Goal: Transaction & Acquisition: Purchase product/service

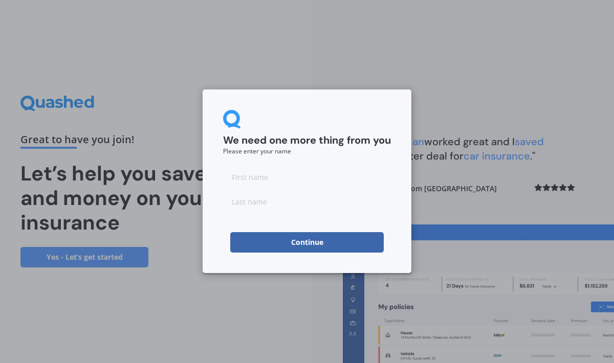
click at [280, 180] on input at bounding box center [307, 177] width 168 height 20
type input "Jacqui"
click at [250, 204] on input at bounding box center [307, 201] width 168 height 20
type input "Grannetia"
click at [250, 246] on button "Continue" at bounding box center [307, 242] width 154 height 20
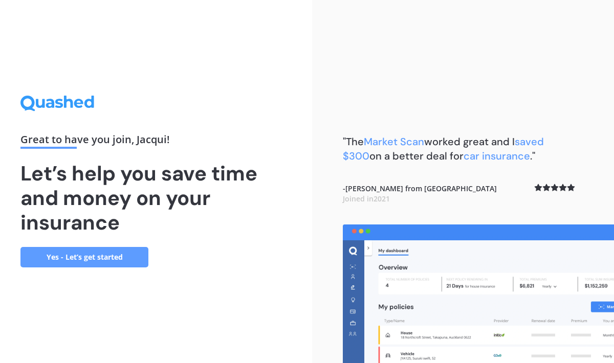
click at [81, 260] on link "Yes - Let’s get started" at bounding box center [84, 257] width 128 height 20
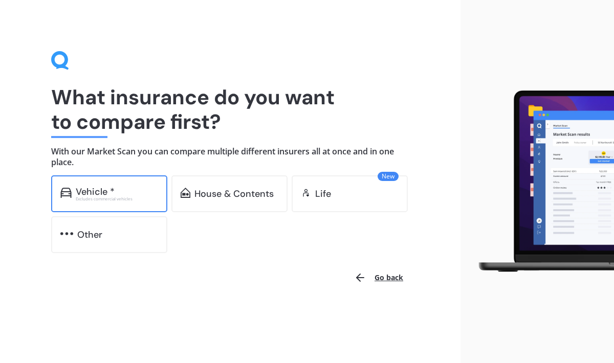
click at [122, 190] on div "Vehicle *" at bounding box center [117, 192] width 82 height 10
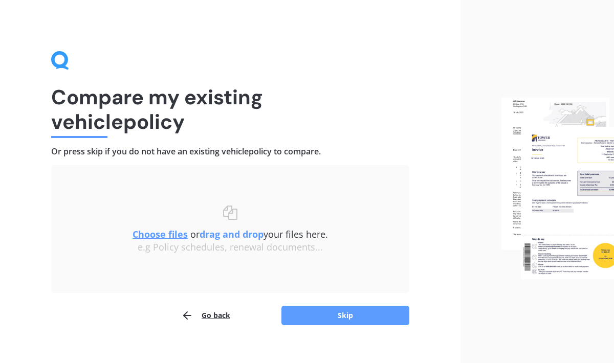
click at [217, 317] on button "Go back" at bounding box center [205, 316] width 49 height 20
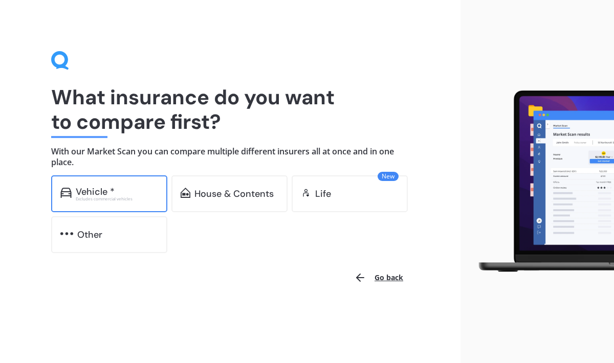
click at [106, 191] on div "Vehicle *" at bounding box center [95, 192] width 39 height 10
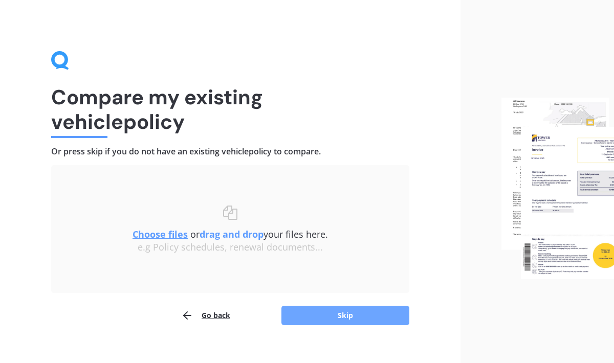
click at [345, 317] on button "Skip" at bounding box center [346, 315] width 128 height 19
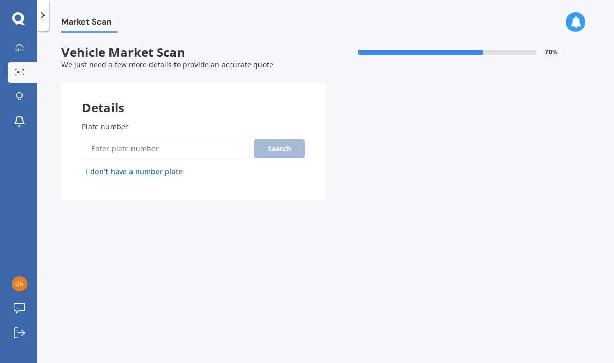
click at [150, 154] on input "Plate number" at bounding box center [166, 149] width 168 height 22
type input "QTN833"
click at [276, 147] on button "Search" at bounding box center [279, 148] width 51 height 19
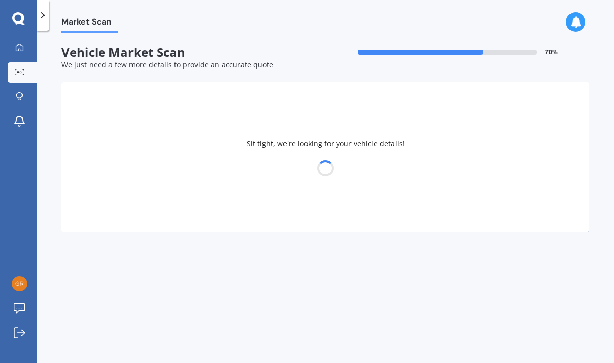
select select "NISSAN"
select select "NOTE"
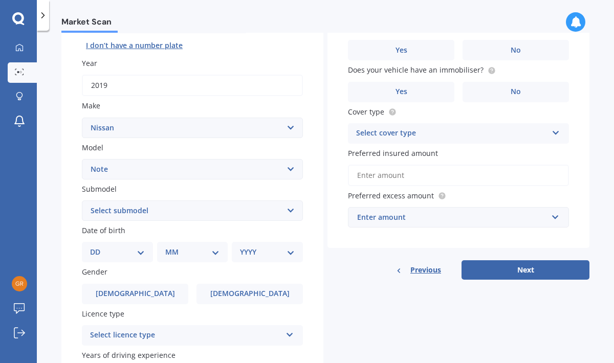
scroll to position [127, 0]
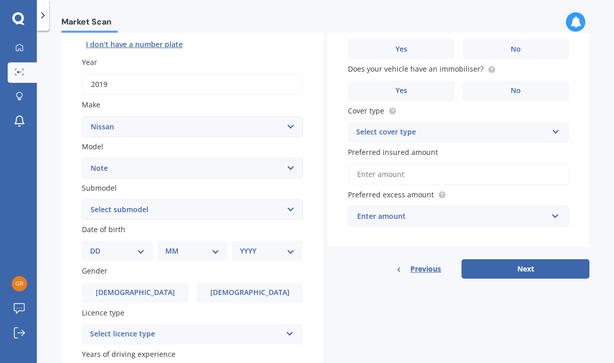
click at [290, 208] on select "Select submodel (All) E-Power Hatchback Non Turbo Station Wagon turbo" at bounding box center [192, 210] width 221 height 20
select select "E-POWER"
click at [139, 253] on select "DD 01 02 03 04 05 06 07 08 09 10 11 12 13 14 15 16 17 18 19 20 21 22 23 24 25 2…" at bounding box center [117, 251] width 55 height 11
select select "05"
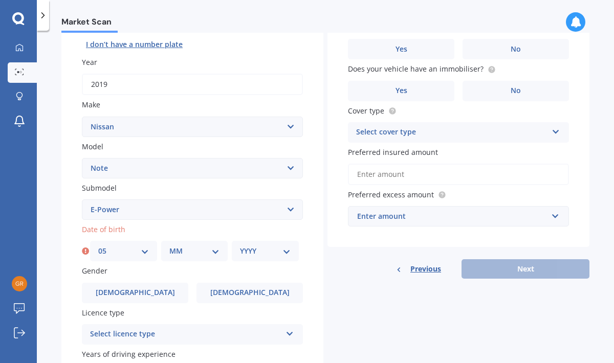
click at [216, 252] on select "MM 01 02 03 04 05 06 07 08 09 10 11 12" at bounding box center [194, 251] width 51 height 11
select select "07"
click at [285, 252] on select "YYYY 2025 2024 2023 2022 2021 2020 2019 2018 2017 2016 2015 2014 2013 2012 2011…" at bounding box center [265, 251] width 51 height 11
select select "1973"
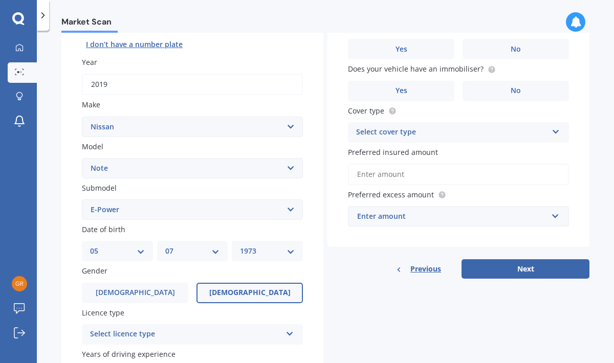
click at [233, 298] on label "[DEMOGRAPHIC_DATA]" at bounding box center [250, 293] width 106 height 20
click at [0, 0] on input "[DEMOGRAPHIC_DATA]" at bounding box center [0, 0] width 0 height 0
click at [289, 336] on icon at bounding box center [290, 332] width 9 height 7
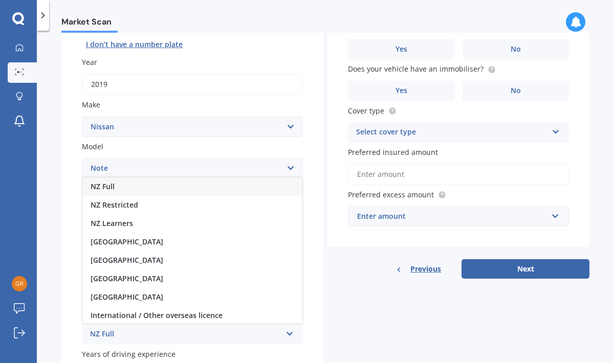
click at [112, 189] on span "NZ Full" at bounding box center [103, 187] width 24 height 10
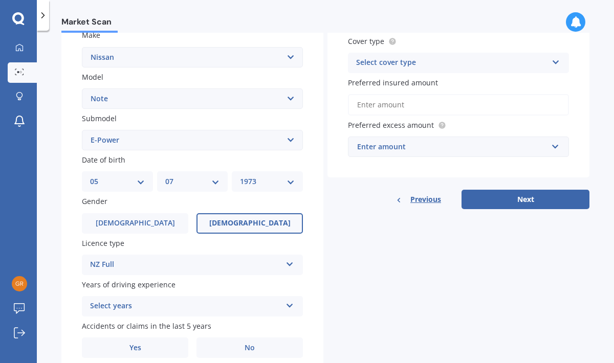
scroll to position [198, 0]
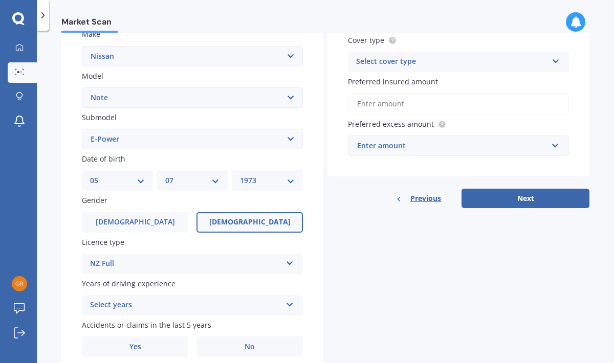
click at [289, 305] on icon at bounding box center [290, 302] width 9 height 7
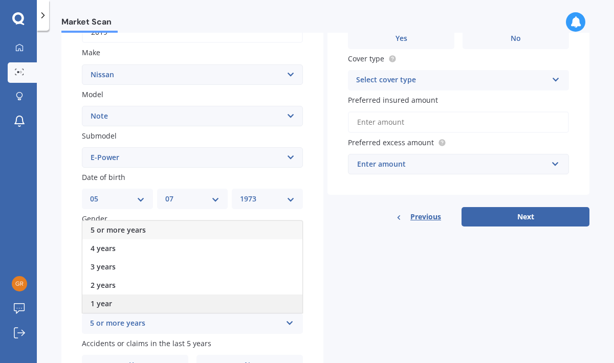
scroll to position [175, 0]
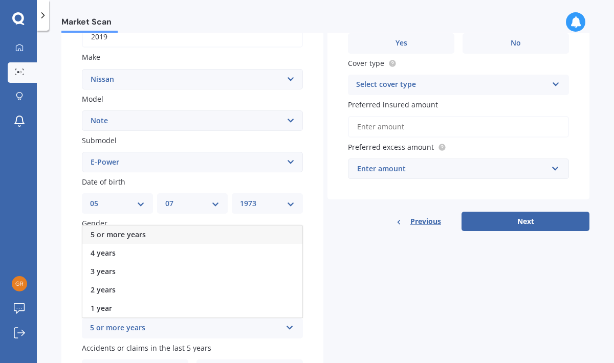
click at [148, 236] on div "5 or more years" at bounding box center [192, 235] width 220 height 18
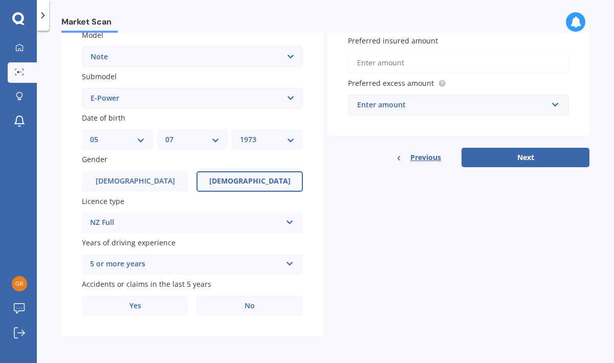
scroll to position [242, 0]
click at [249, 306] on span "No" at bounding box center [250, 306] width 10 height 9
click at [0, 0] on input "No" at bounding box center [0, 0] width 0 height 0
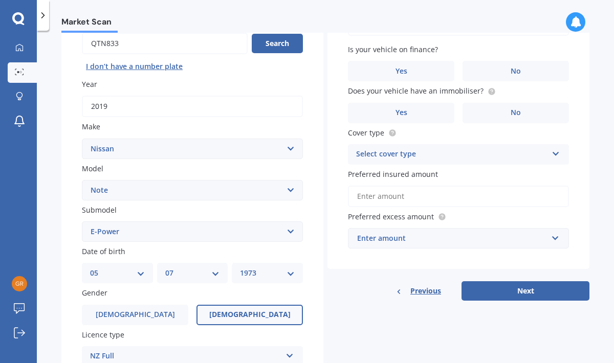
scroll to position [0, 0]
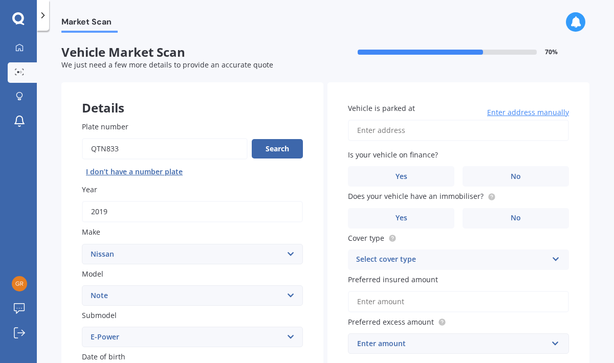
click at [384, 135] on input "Vehicle is parked at" at bounding box center [458, 131] width 221 height 22
type input "[STREET_ADDRESS][PERSON_NAME]"
click at [520, 177] on label "No" at bounding box center [516, 176] width 106 height 20
click at [0, 0] on input "No" at bounding box center [0, 0] width 0 height 0
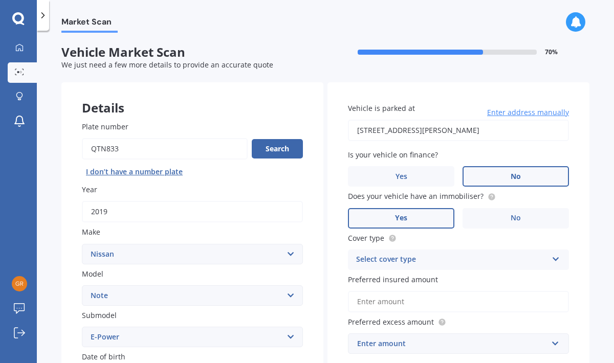
click at [401, 218] on span "Yes" at bounding box center [401, 218] width 12 height 9
click at [0, 0] on input "Yes" at bounding box center [0, 0] width 0 height 0
click at [552, 261] on icon at bounding box center [556, 257] width 9 height 7
click at [425, 281] on div "Comprehensive" at bounding box center [459, 280] width 220 height 18
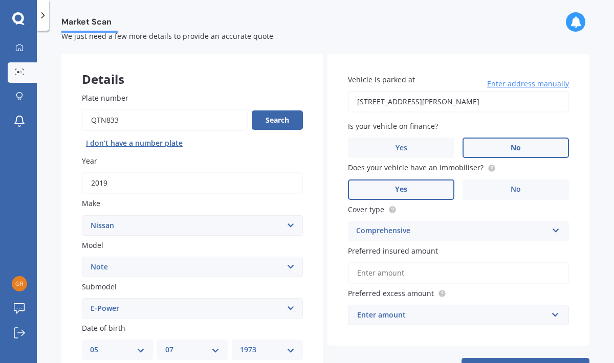
scroll to position [33, 0]
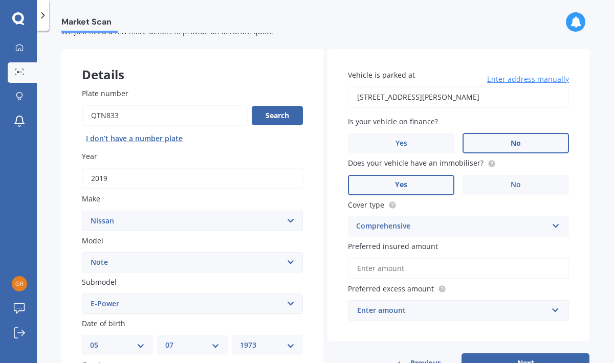
click at [377, 270] on input "Preferred insured amount" at bounding box center [458, 269] width 221 height 22
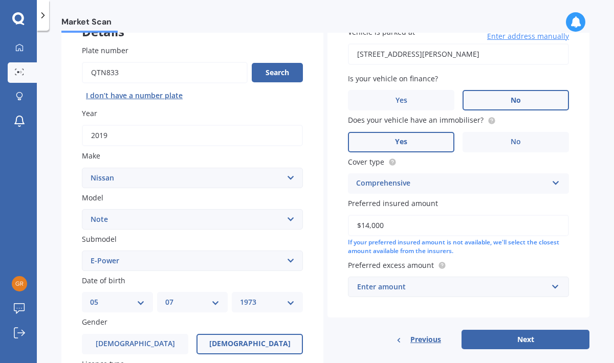
scroll to position [77, 0]
type input "$14,000"
click at [551, 290] on input "text" at bounding box center [455, 286] width 212 height 19
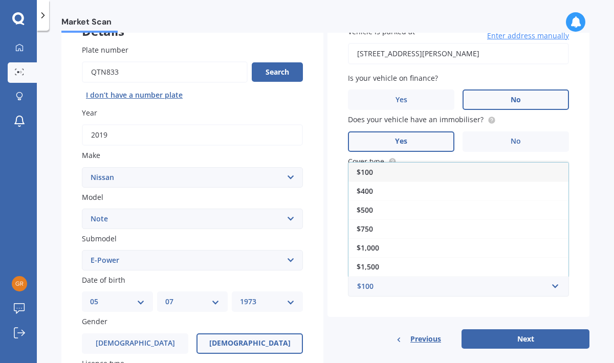
click at [421, 313] on div "Vehicle is parked at [STREET_ADDRESS][PERSON_NAME] Enter address manually Is yo…" at bounding box center [459, 162] width 262 height 312
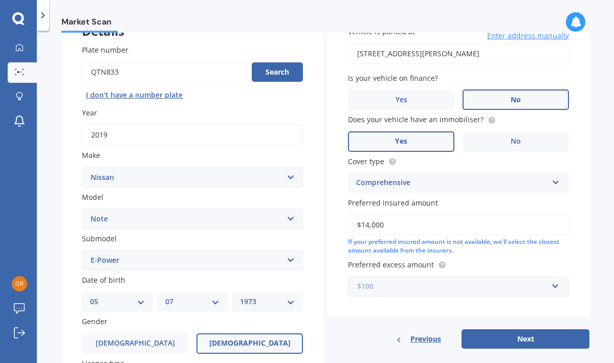
click at [551, 287] on input "text" at bounding box center [455, 286] width 212 height 19
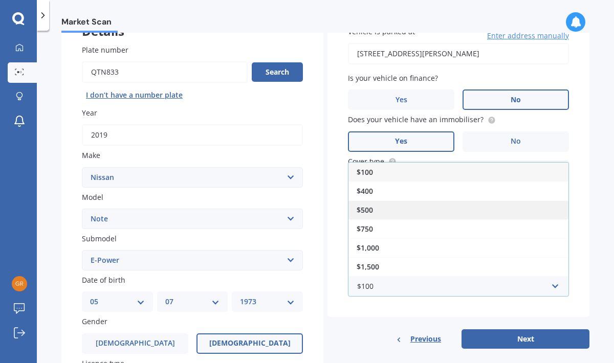
click at [366, 210] on span "$500" at bounding box center [365, 210] width 16 height 10
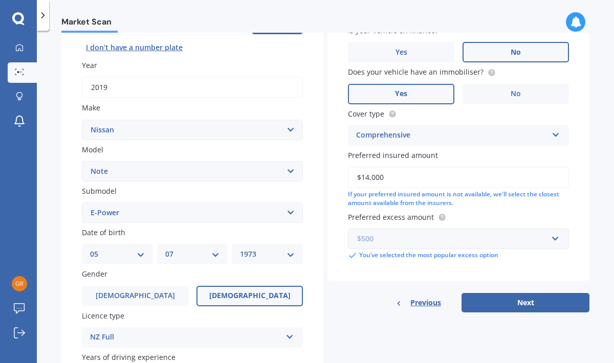
scroll to position [126, 0]
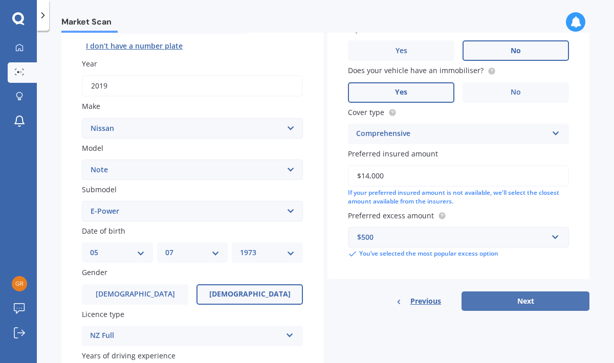
click at [524, 301] on button "Next" at bounding box center [526, 301] width 128 height 19
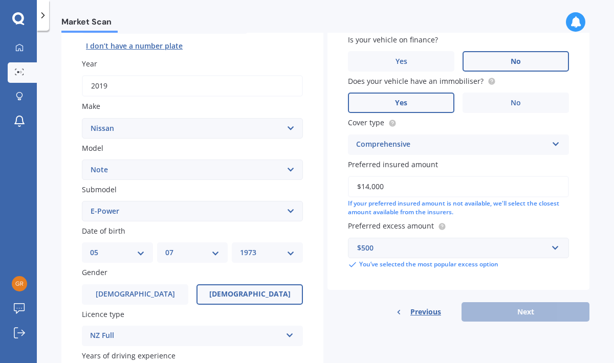
scroll to position [70, 0]
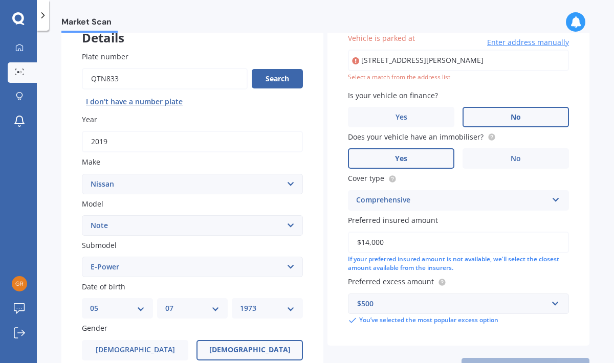
click at [475, 60] on input "[STREET_ADDRESS][PERSON_NAME]" at bounding box center [458, 61] width 221 height 22
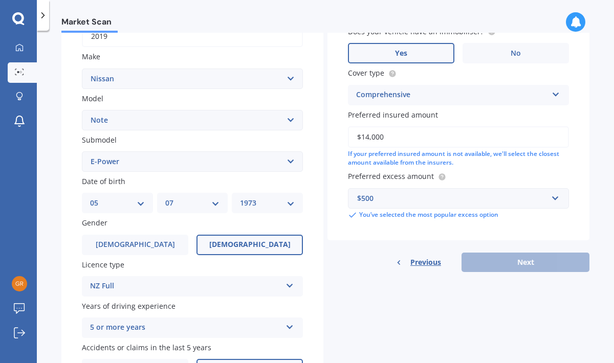
scroll to position [218, 0]
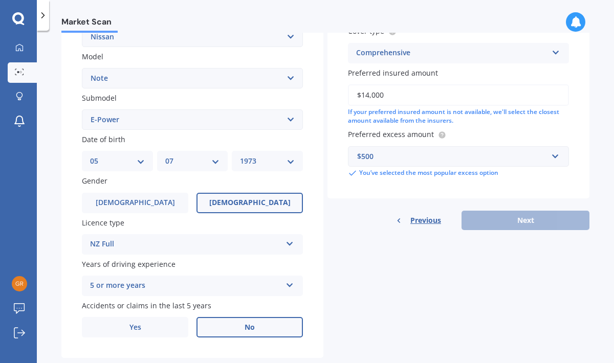
click at [516, 225] on div "Previous Next" at bounding box center [459, 220] width 262 height 19
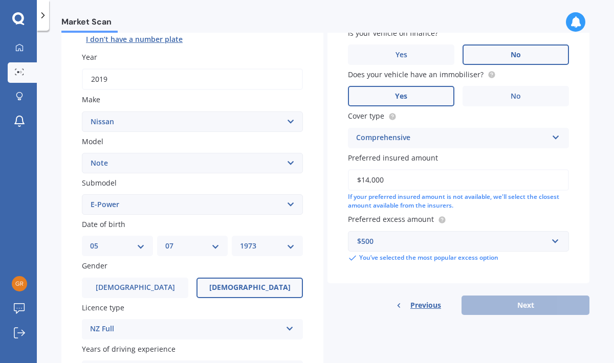
scroll to position [0, 0]
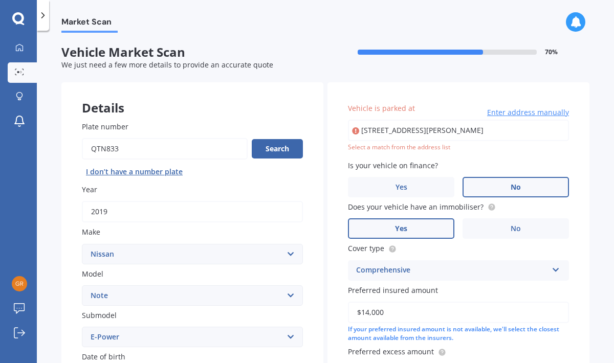
click at [367, 131] on input "[STREET_ADDRESS][PERSON_NAME]" at bounding box center [458, 131] width 221 height 22
click at [437, 128] on input "[STREET_ADDRESS][PERSON_NAME]" at bounding box center [458, 131] width 221 height 22
click at [535, 123] on input "[STREET_ADDRESS][PERSON_NAME]" at bounding box center [458, 131] width 221 height 22
click at [481, 128] on input "[STREET_ADDRESS][PERSON_NAME]" at bounding box center [458, 131] width 221 height 22
click at [487, 135] on input "[STREET_ADDRESS][PERSON_NAME]" at bounding box center [458, 131] width 221 height 22
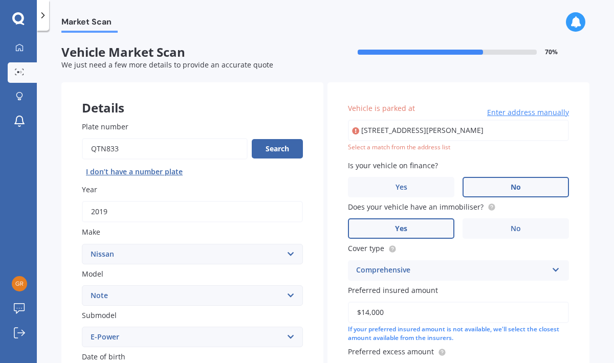
type input "[STREET_ADDRESS][PERSON_NAME]"
click at [353, 131] on icon at bounding box center [355, 131] width 7 height 10
click at [497, 131] on input "[STREET_ADDRESS][PERSON_NAME]" at bounding box center [458, 131] width 221 height 22
drag, startPoint x: 497, startPoint y: 131, endPoint x: 362, endPoint y: 121, distance: 135.0
click at [362, 121] on input "[STREET_ADDRESS][PERSON_NAME]" at bounding box center [458, 131] width 221 height 22
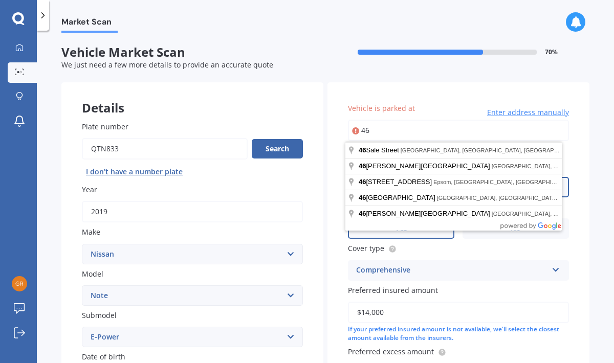
type input "[STREET_ADDRESS][PERSON_NAME]"
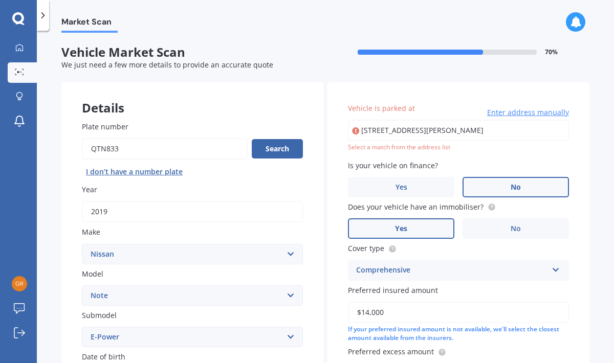
click at [515, 305] on input "$14,000" at bounding box center [458, 313] width 221 height 22
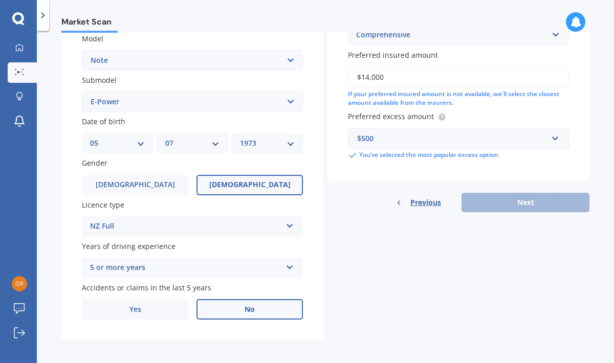
scroll to position [242, 0]
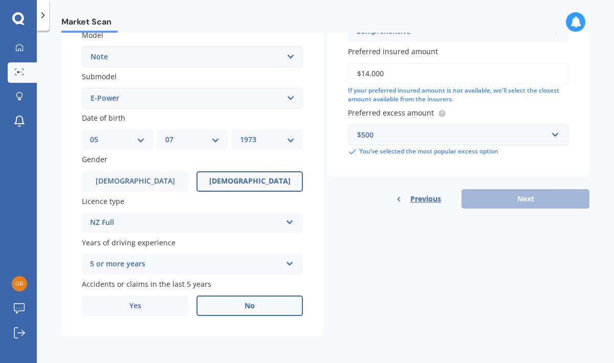
click at [517, 204] on div "Previous Next" at bounding box center [459, 198] width 262 height 19
click at [515, 201] on div "Previous Next" at bounding box center [459, 198] width 262 height 19
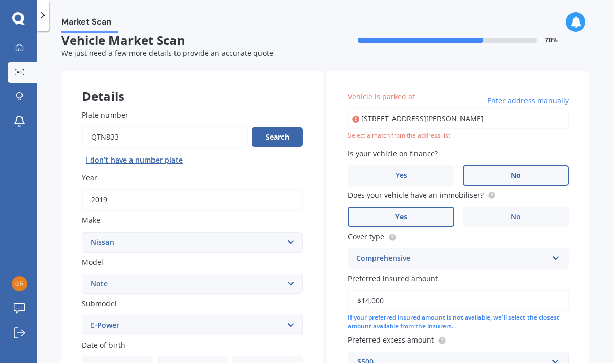
scroll to position [0, 0]
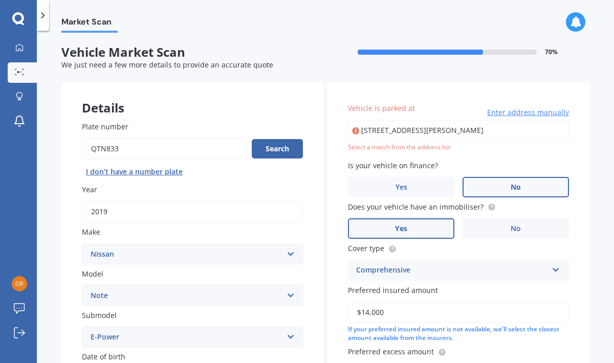
click at [507, 113] on span "Enter address manually" at bounding box center [528, 113] width 82 height 10
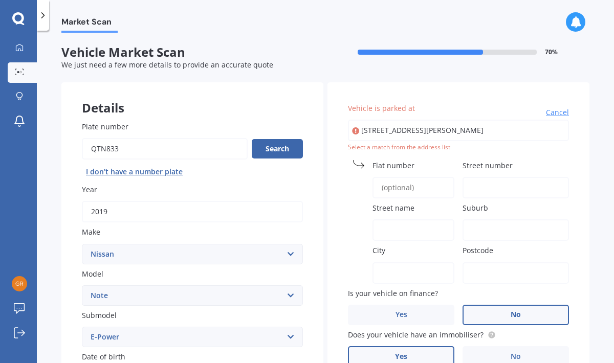
click at [483, 185] on input "Street number" at bounding box center [516, 188] width 106 height 22
type input "46"
type input "[PERSON_NAME][GEOGRAPHIC_DATA]"
type input "Te Horo"
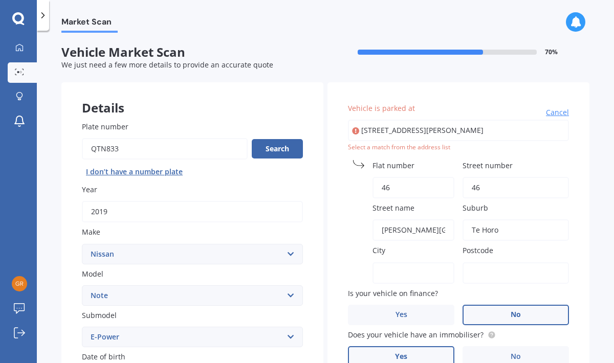
type input "Te Horo"
type input "5581"
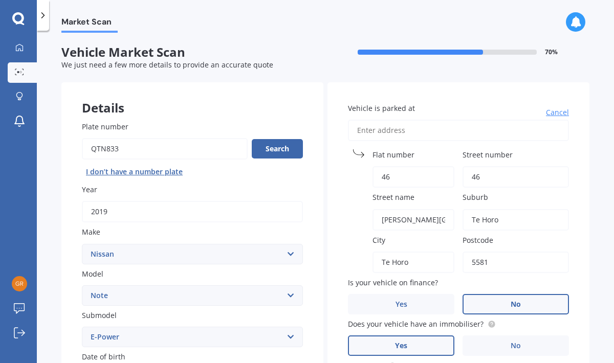
click at [588, 220] on div "Market Scan Vehicle Market Scan 70 % We just need a few more details to provide…" at bounding box center [325, 199] width 577 height 333
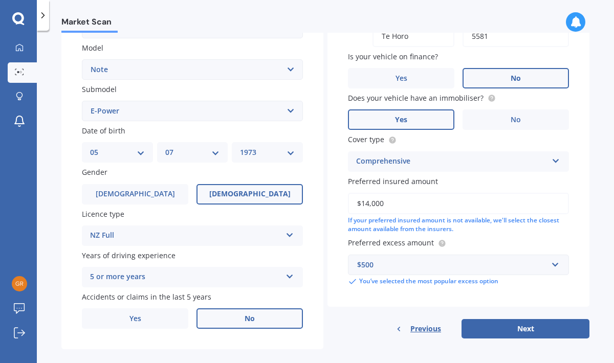
scroll to position [242, 0]
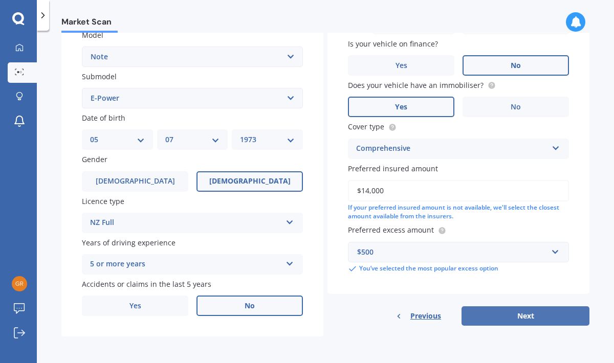
click at [522, 316] on button "Next" at bounding box center [526, 316] width 128 height 19
select select "05"
select select "07"
select select "1973"
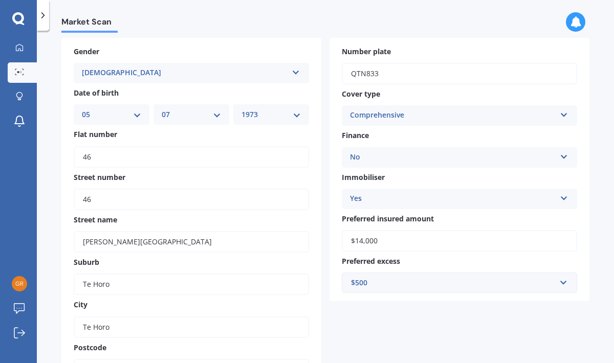
scroll to position [45, 0]
click at [136, 154] on input "46" at bounding box center [191, 157] width 235 height 22
type input "4"
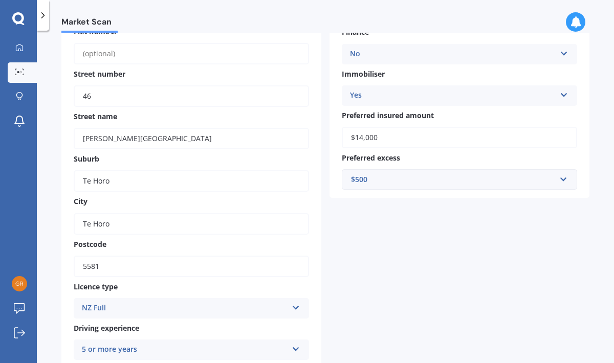
scroll to position [149, 0]
click at [134, 232] on input "Te Horo" at bounding box center [191, 223] width 235 height 22
type input "T"
type input "Otaki"
click at [396, 276] on div "Gender [DEMOGRAPHIC_DATA] [DEMOGRAPHIC_DATA] [DEMOGRAPHIC_DATA] Date of birth D…" at bounding box center [325, 171] width 528 height 476
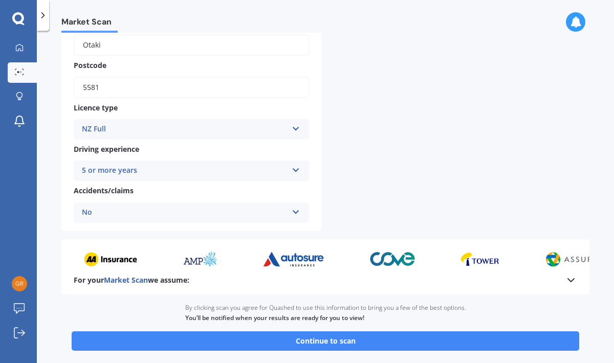
scroll to position [379, 0]
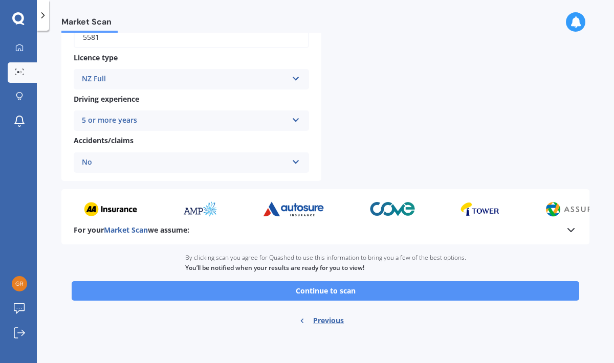
click at [320, 290] on button "Continue to scan" at bounding box center [326, 291] width 508 height 19
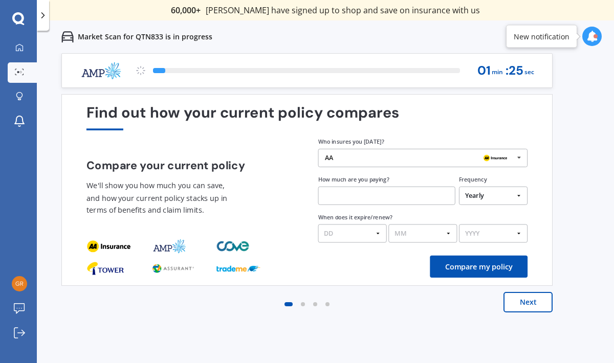
click at [521, 159] on icon at bounding box center [519, 157] width 14 height 17
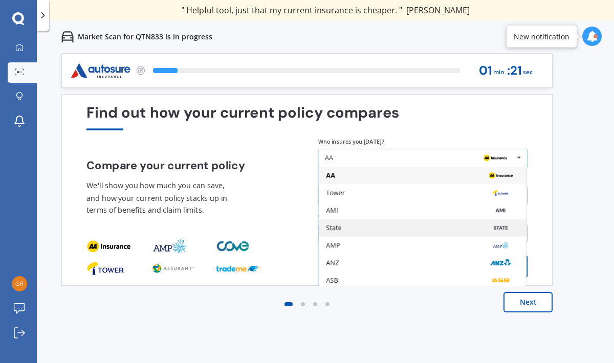
click at [497, 228] on img at bounding box center [500, 228] width 31 height 11
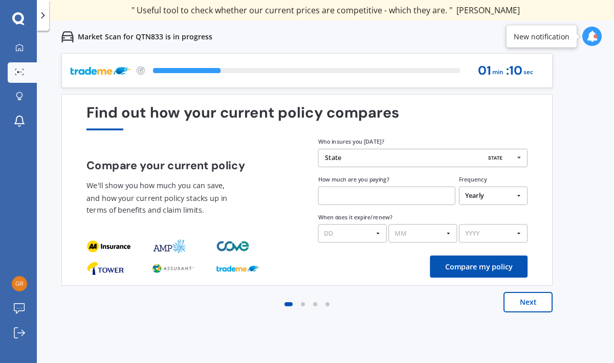
click at [527, 305] on button "Next" at bounding box center [528, 302] width 49 height 20
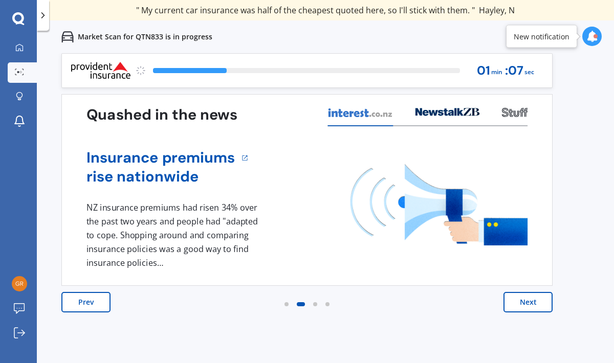
click at [527, 305] on button "Next" at bounding box center [528, 302] width 49 height 20
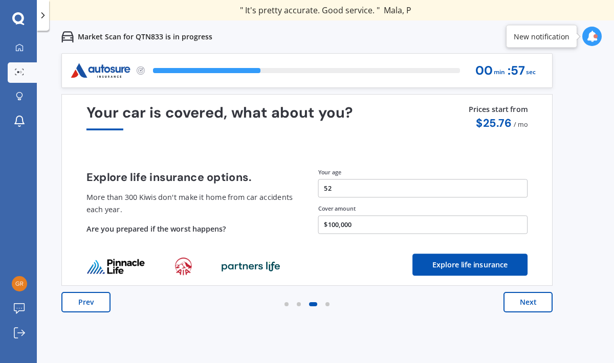
click at [528, 303] on button "Next" at bounding box center [528, 302] width 49 height 20
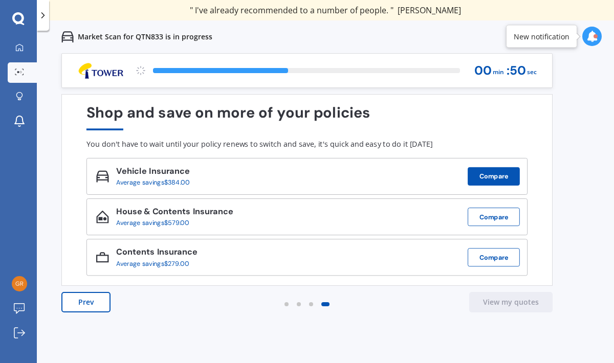
click at [498, 175] on button "Compare" at bounding box center [494, 176] width 52 height 18
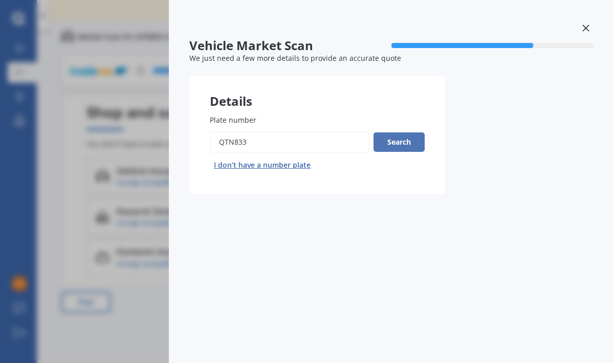
click at [401, 143] on button "Search" at bounding box center [399, 142] width 51 height 19
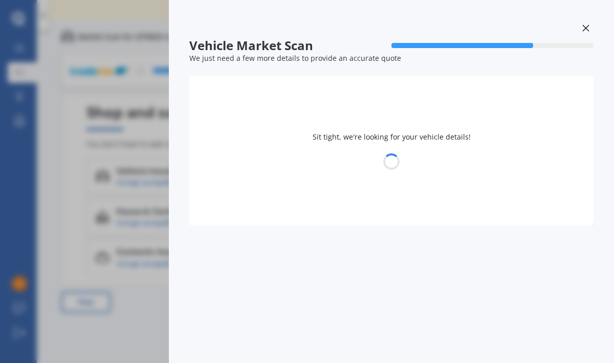
select select "NISSAN"
select select "NOTE"
select select "05"
select select "07"
select select "1973"
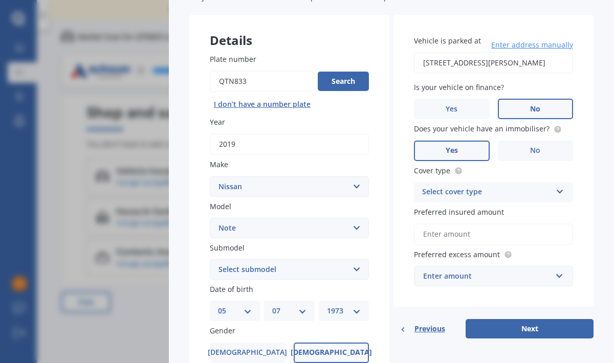
scroll to position [63, 0]
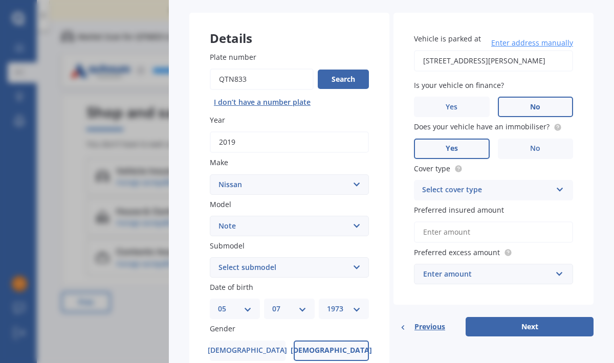
click at [556, 191] on icon at bounding box center [560, 187] width 9 height 7
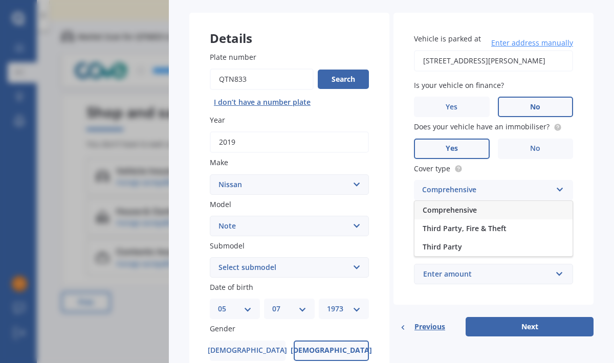
click at [478, 211] on div "Comprehensive" at bounding box center [494, 210] width 158 height 18
click at [528, 238] on input "Preferred insured amount" at bounding box center [493, 233] width 159 height 22
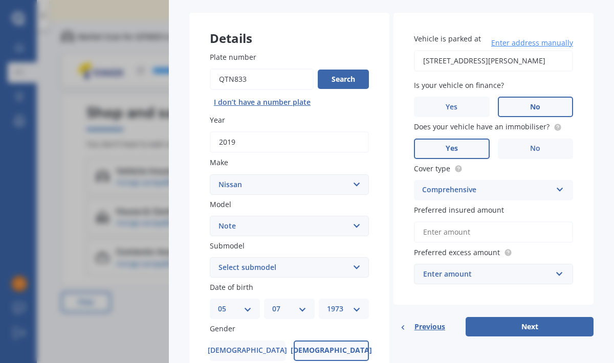
type input "$14,000"
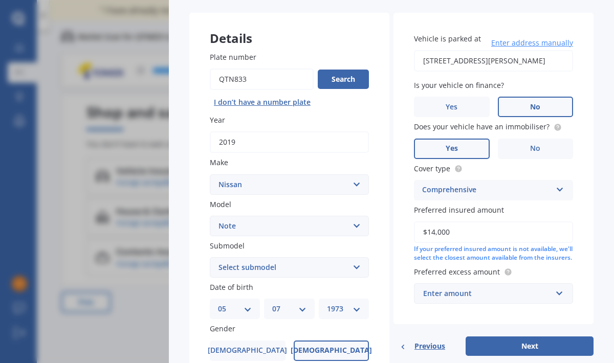
click at [561, 304] on div "Enter amount $100 $400 $500 $750 $1,000 $1,500 $2,000" at bounding box center [493, 294] width 159 height 20
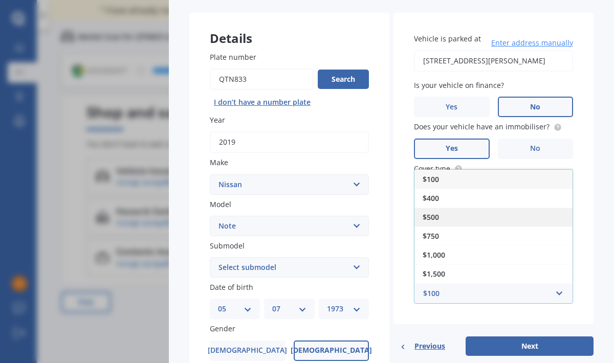
click at [470, 227] on div "$500" at bounding box center [494, 217] width 158 height 19
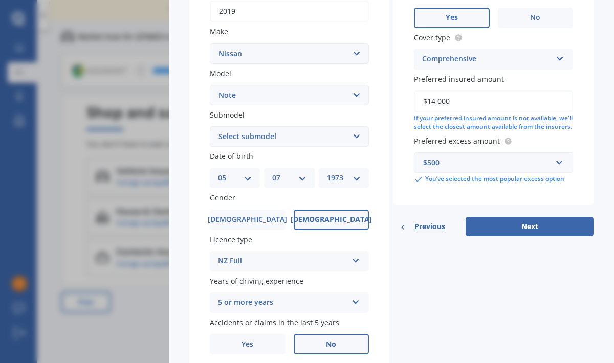
scroll to position [218, 0]
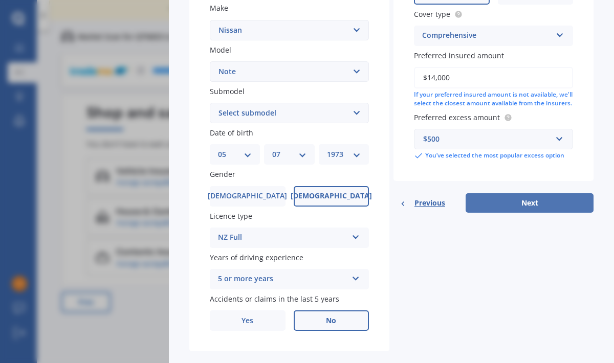
click at [523, 212] on button "Next" at bounding box center [530, 203] width 128 height 19
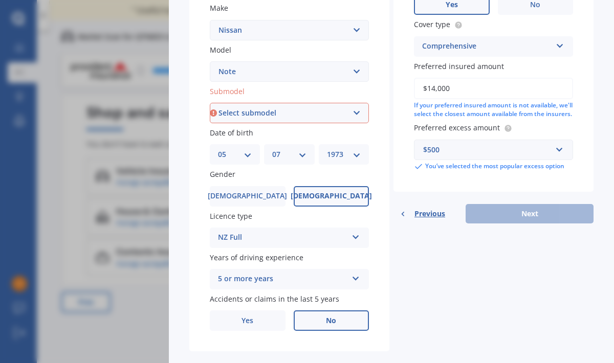
click at [352, 115] on select "Select submodel (All) E-Power Hatchback Non Turbo Station Wagon turbo" at bounding box center [289, 113] width 159 height 20
select select "E-POWER"
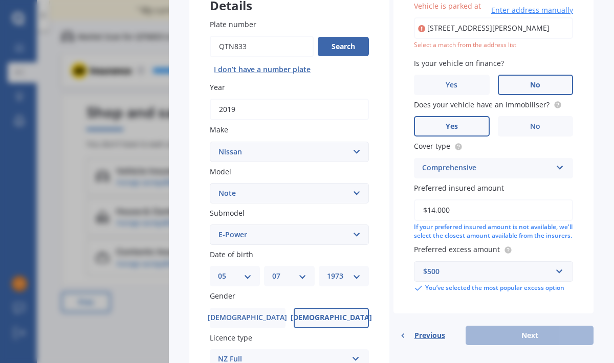
scroll to position [0, 0]
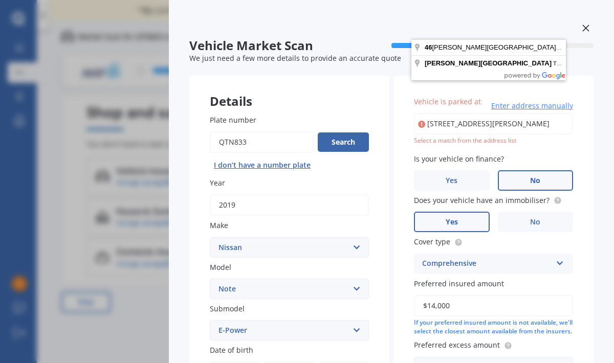
click at [583, 26] on icon at bounding box center [586, 28] width 7 height 7
